Goal: Task Accomplishment & Management: Complete application form

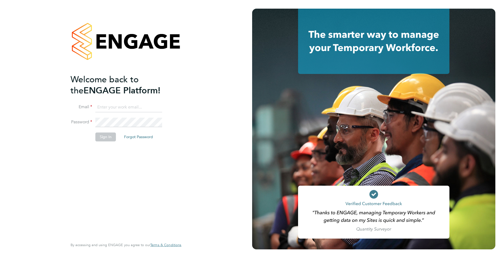
click at [124, 106] on input at bounding box center [128, 108] width 67 height 10
type input "[PERSON_NAME][EMAIL_ADDRESS][PERSON_NAME][DOMAIN_NAME]"
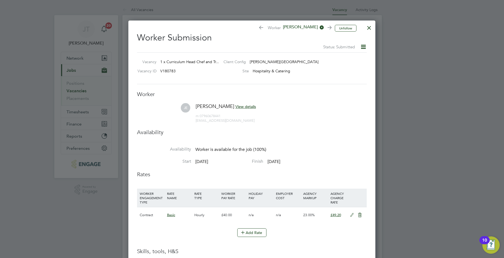
click at [369, 28] on div at bounding box center [369, 27] width 10 height 10
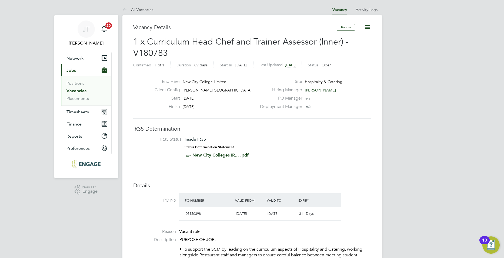
click at [79, 91] on link "Vacancies" at bounding box center [76, 90] width 20 height 5
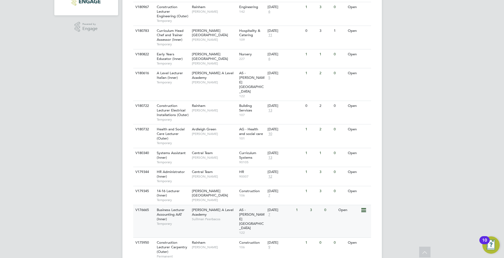
click at [215, 217] on span "Sulliman Peerbacos" at bounding box center [214, 219] width 45 height 4
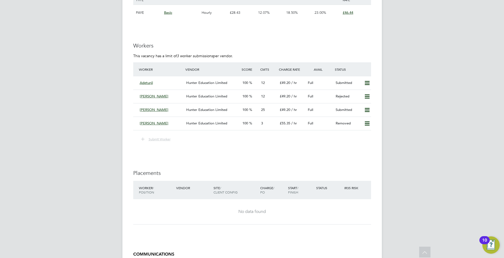
scroll to position [888, 0]
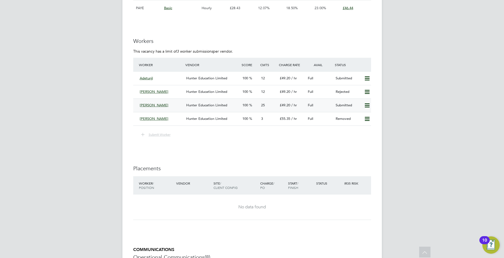
click at [206, 106] on span "Hunter Education Limited" at bounding box center [206, 105] width 41 height 5
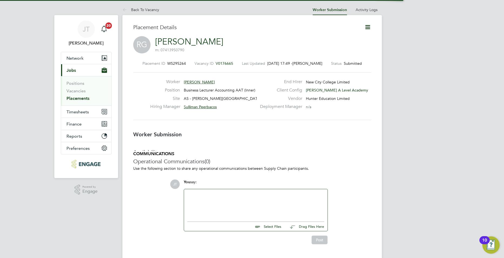
scroll to position [3, 3]
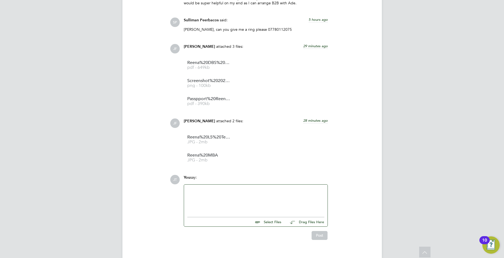
click at [267, 218] on input "file" at bounding box center [283, 222] width 81 height 8
type input "C:\fakepath\Candidate Vetting Form - Reena.docx"
click at [315, 236] on button "Post" at bounding box center [320, 240] width 16 height 9
